Goal: Use online tool/utility: Utilize a website feature to perform a specific function

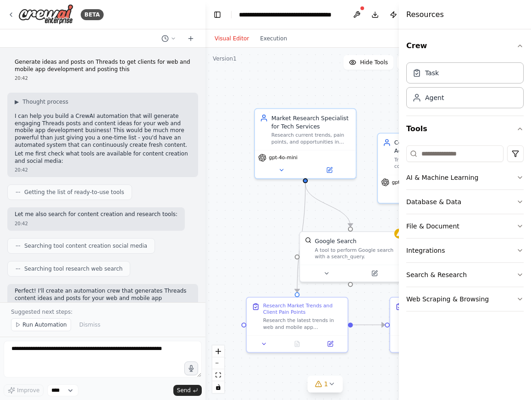
scroll to position [612, 0]
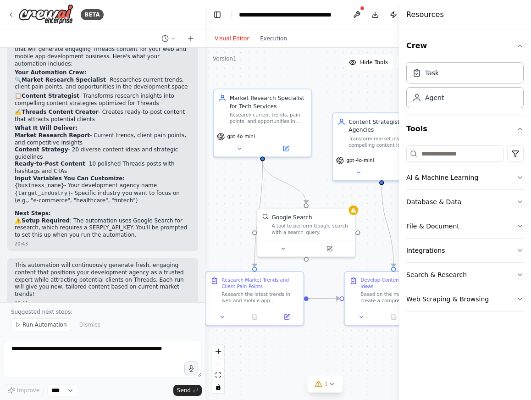
drag, startPoint x: 351, startPoint y: 216, endPoint x: 309, endPoint y: 197, distance: 46.2
click at [308, 195] on div ".deletable-edge-delete-btn { width: 20px; height: 20px; border: 0px solid #ffff…" at bounding box center [326, 224] width 240 height 352
click at [321, 217] on div "Google Search" at bounding box center [311, 216] width 78 height 8
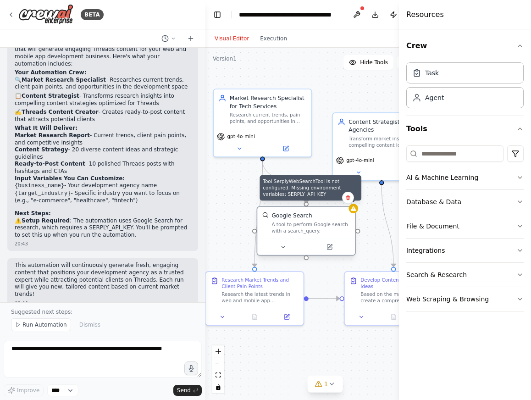
click at [355, 210] on icon at bounding box center [354, 208] width 6 height 5
click at [356, 212] on div at bounding box center [358, 209] width 10 height 10
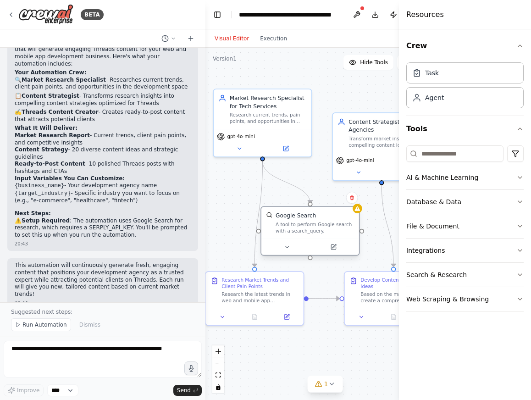
click at [307, 239] on div at bounding box center [311, 247] width 98 height 16
click at [290, 248] on button at bounding box center [287, 247] width 45 height 10
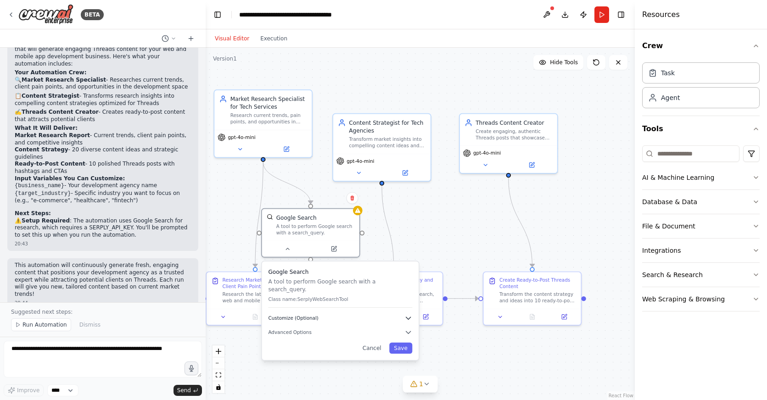
click at [392, 314] on button "Customize (Optional)" at bounding box center [340, 318] width 144 height 8
click at [401, 343] on button "Save" at bounding box center [400, 348] width 23 height 11
